Goal: Check status: Check status

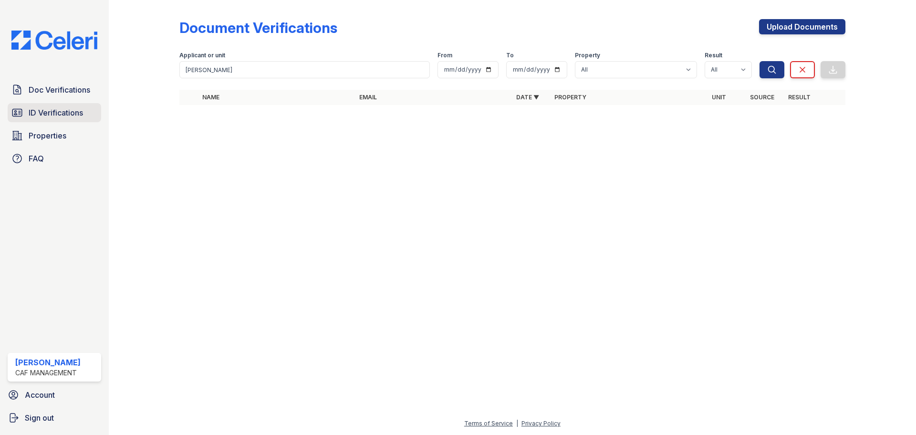
click at [69, 109] on span "ID Verifications" at bounding box center [56, 112] width 54 height 11
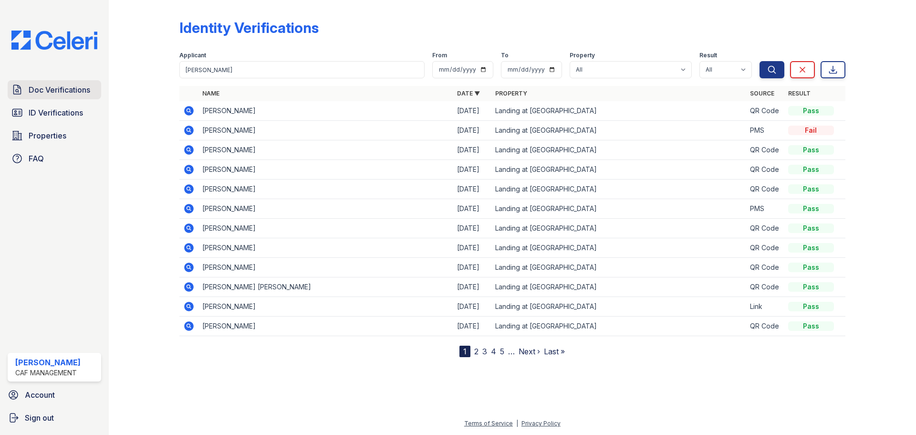
click at [74, 98] on link "Doc Verifications" at bounding box center [54, 89] width 93 height 19
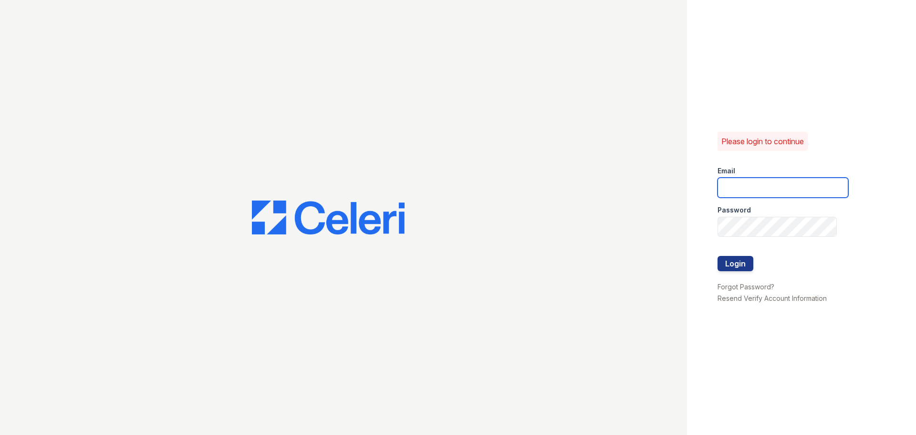
type input "[EMAIL_ADDRESS][DOMAIN_NAME]"
click at [741, 265] on button "Login" at bounding box center [735, 263] width 36 height 15
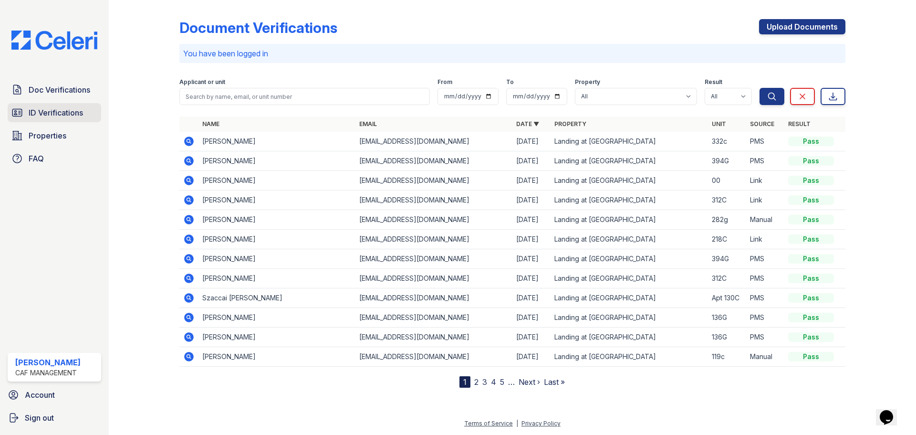
click at [42, 118] on span "ID Verifications" at bounding box center [56, 112] width 54 height 11
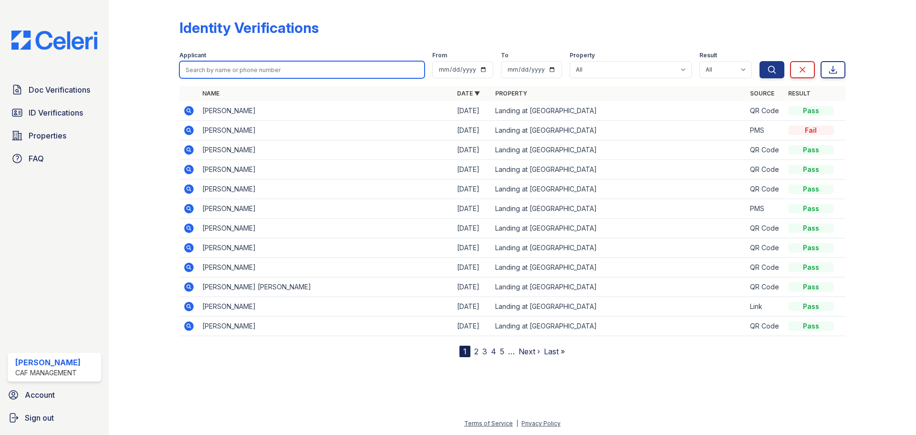
click at [227, 74] on input "search" at bounding box center [301, 69] width 245 height 17
type input "Brosseau"
click at [759, 61] on button "Search" at bounding box center [771, 69] width 25 height 17
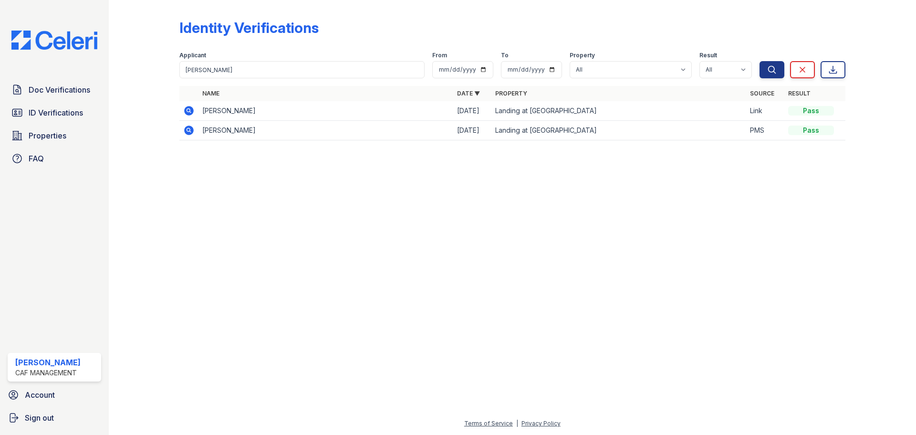
click at [183, 131] on icon at bounding box center [188, 129] width 11 height 11
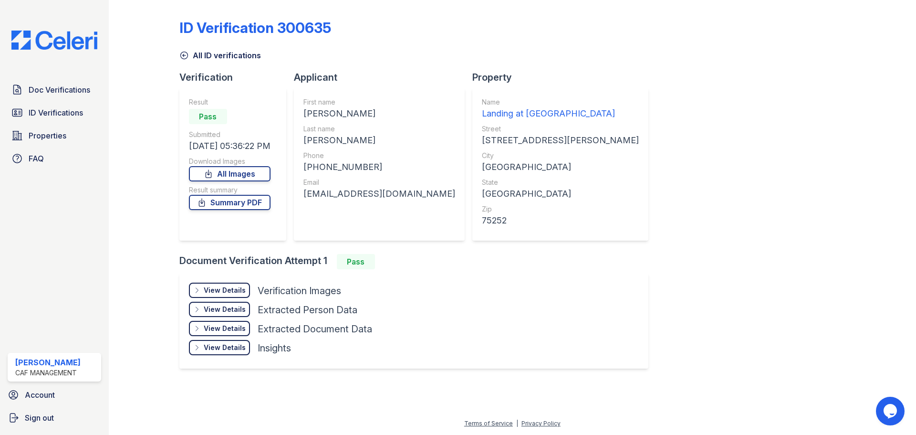
click at [248, 291] on div "View Details Details" at bounding box center [219, 289] width 61 height 15
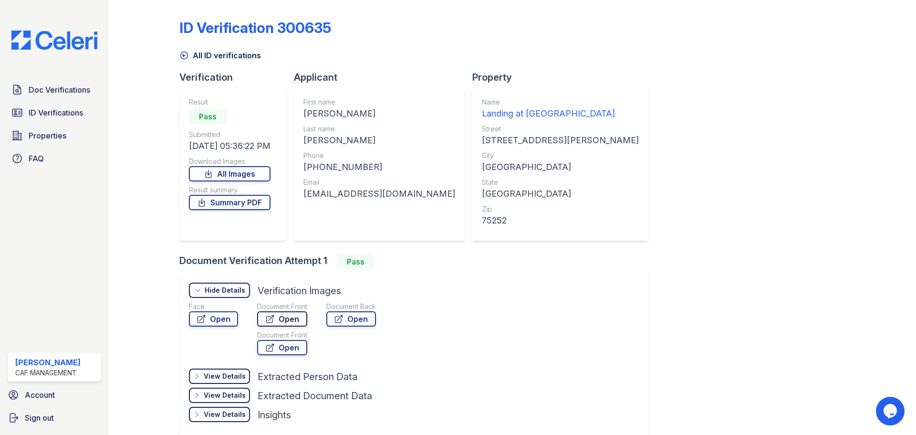
click at [277, 318] on link "Open" at bounding box center [282, 318] width 50 height 15
click at [187, 52] on icon at bounding box center [184, 56] width 10 height 10
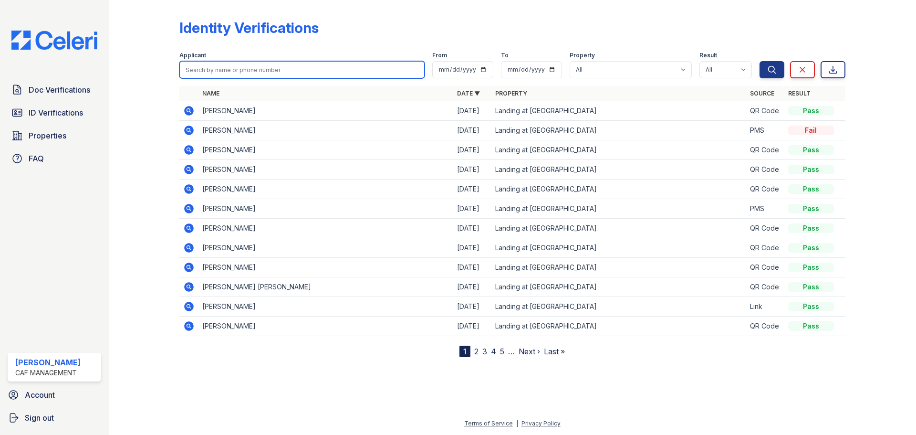
click at [224, 70] on input "search" at bounding box center [301, 69] width 245 height 17
type input "[PERSON_NAME]"
click at [759, 61] on button "Search" at bounding box center [771, 69] width 25 height 17
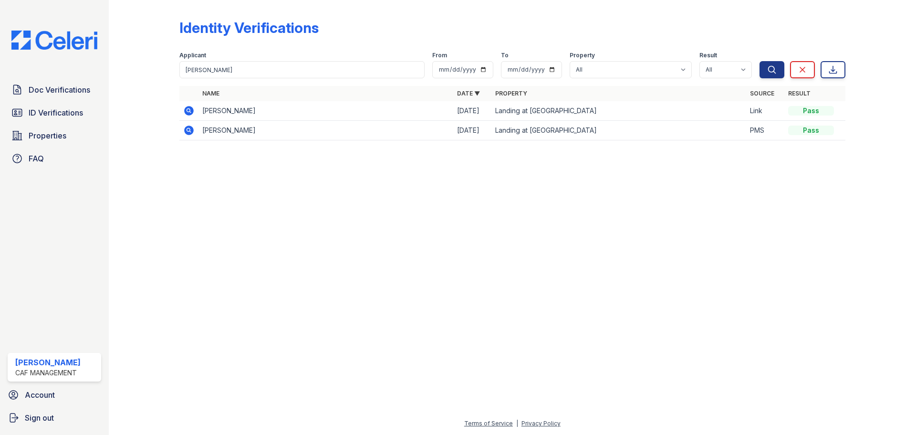
click at [185, 114] on icon at bounding box center [188, 110] width 11 height 11
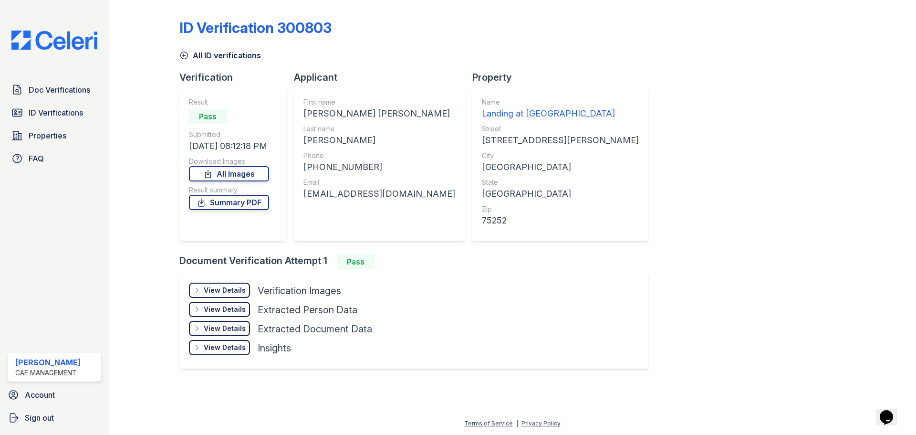
click at [224, 290] on div "View Details" at bounding box center [225, 290] width 42 height 10
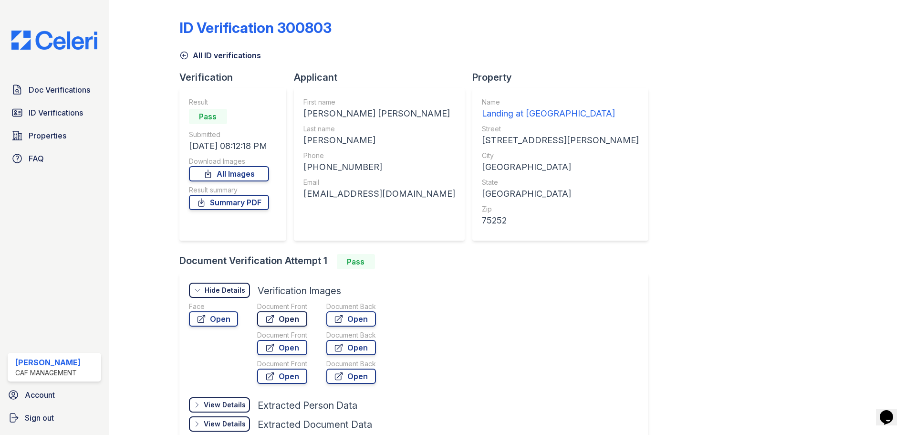
click at [280, 315] on link "Open" at bounding box center [282, 318] width 50 height 15
click at [233, 205] on link "Summary PDF" at bounding box center [229, 202] width 80 height 15
click at [195, 59] on link "All ID verifications" at bounding box center [220, 55] width 82 height 11
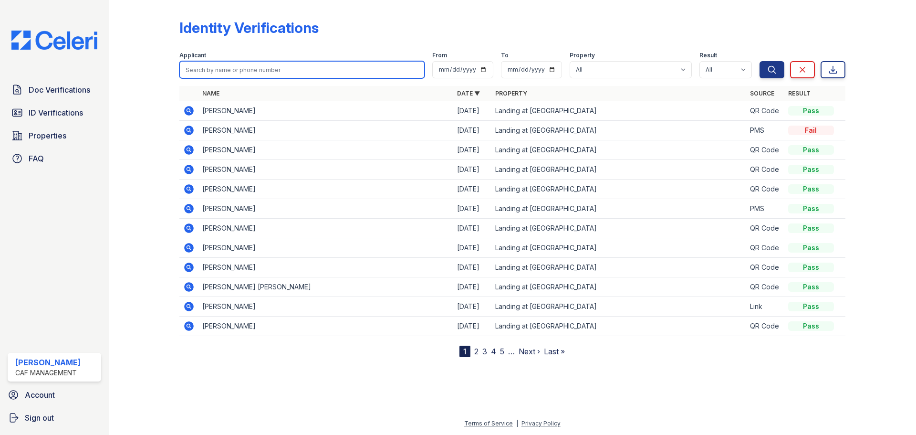
click at [206, 64] on input "search" at bounding box center [301, 69] width 245 height 17
type input "[PERSON_NAME]"
click at [759, 61] on button "Search" at bounding box center [771, 69] width 25 height 17
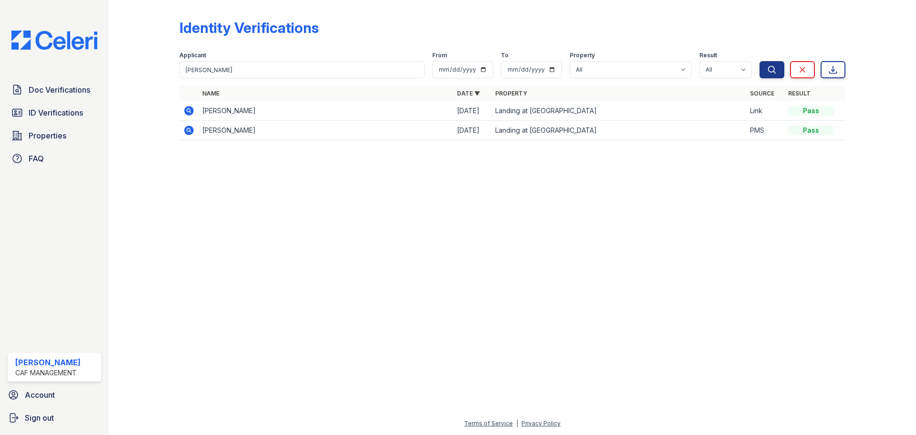
click at [189, 126] on icon at bounding box center [189, 130] width 10 height 10
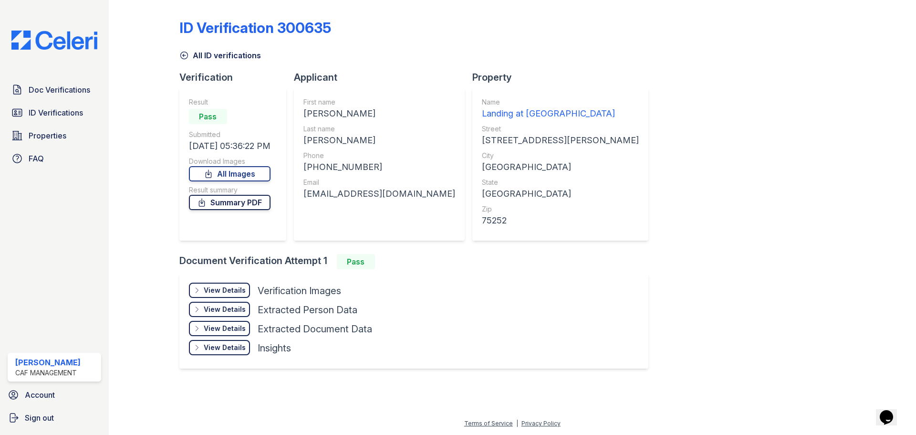
click at [238, 203] on link "Summary PDF" at bounding box center [230, 202] width 82 height 15
